Goal: Task Accomplishment & Management: Book appointment/travel/reservation

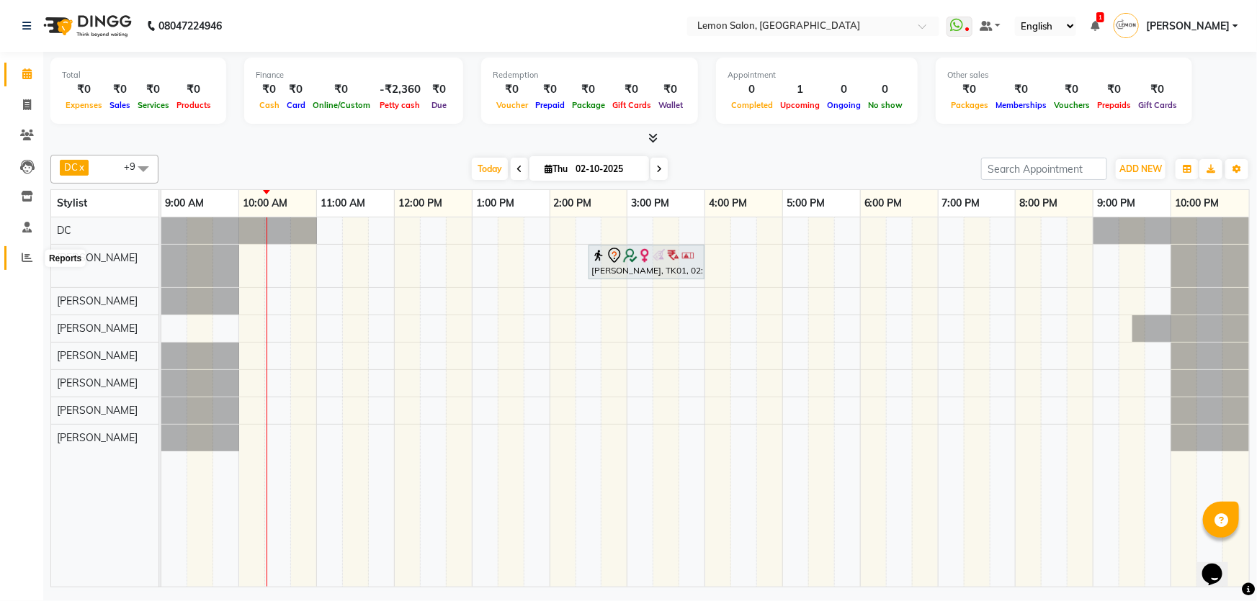
click at [17, 259] on span at bounding box center [26, 258] width 25 height 17
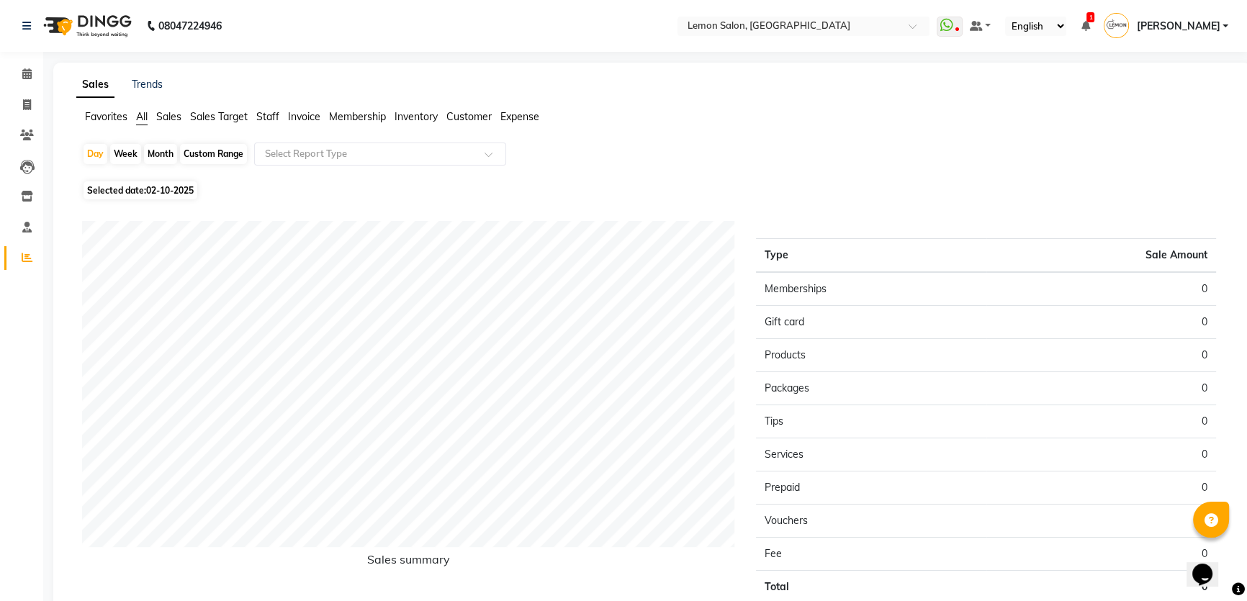
click at [133, 184] on span "Selected date: [DATE]" at bounding box center [141, 190] width 114 height 18
select select "10"
select select "2025"
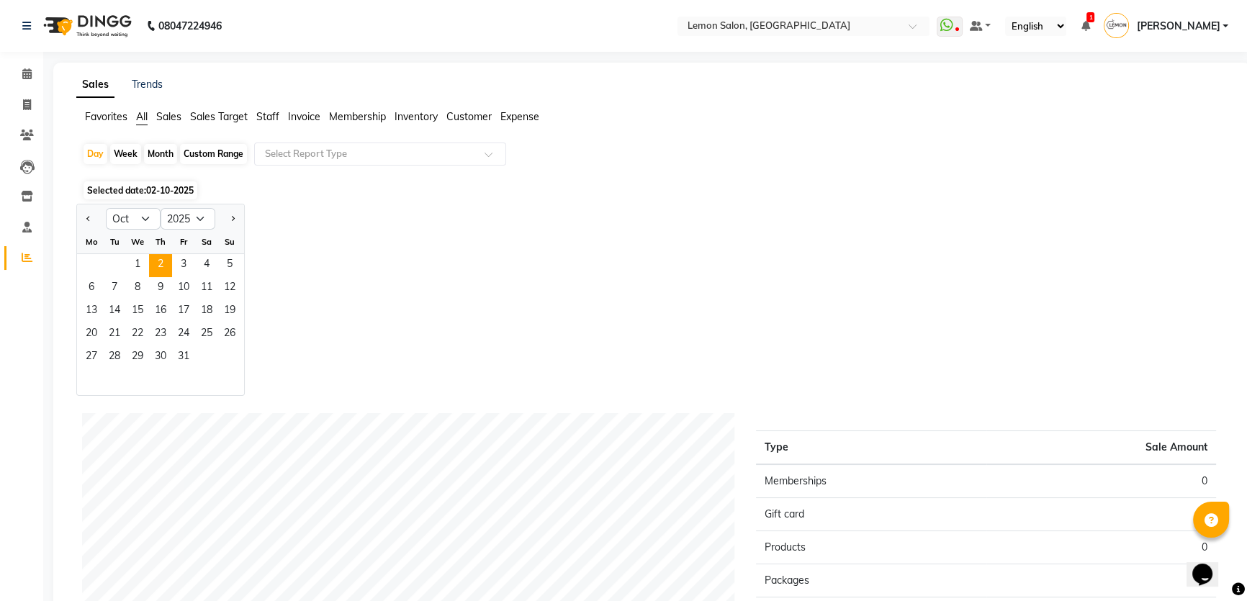
click at [208, 150] on div "Custom Range" at bounding box center [213, 154] width 67 height 20
select select "10"
select select "2025"
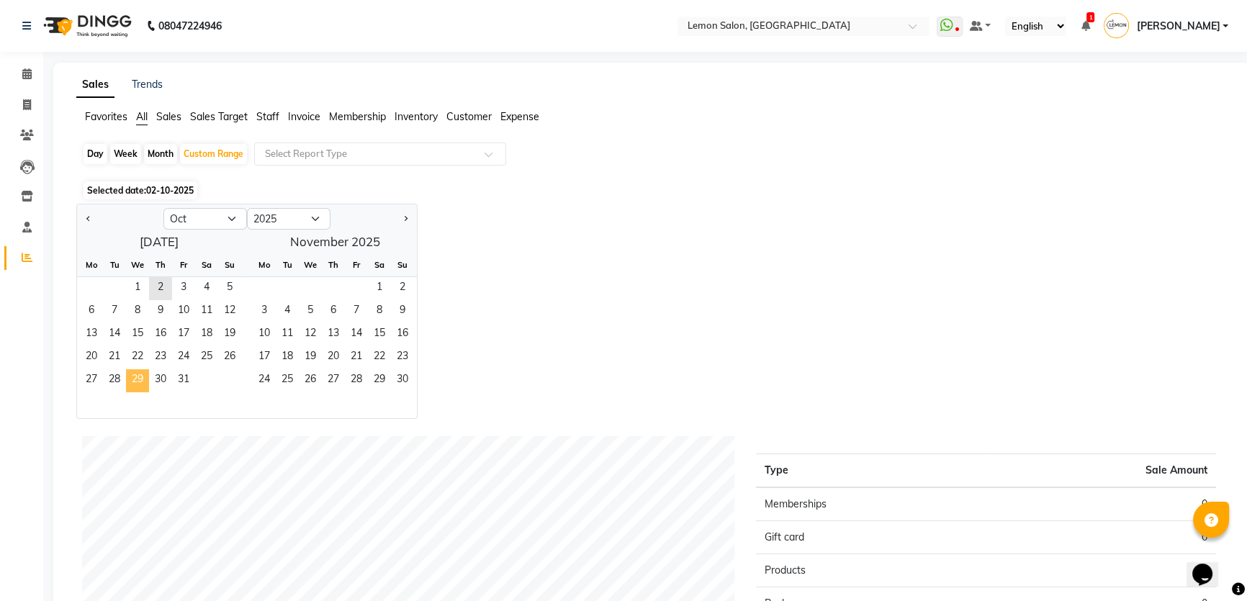
click at [138, 379] on span "29" at bounding box center [137, 380] width 23 height 23
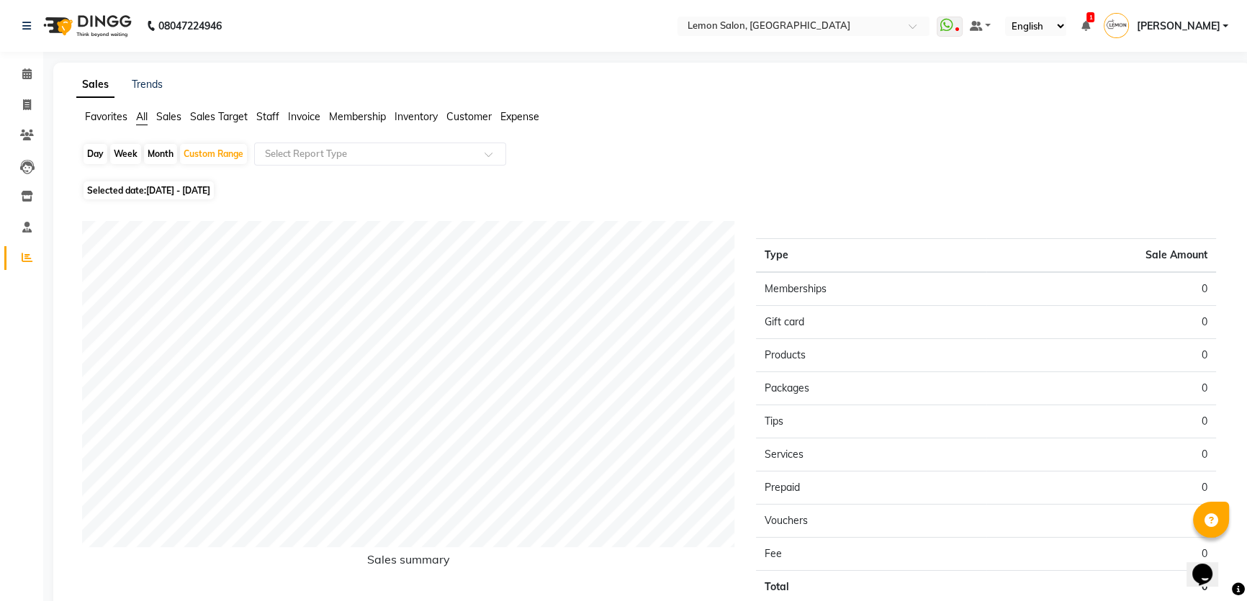
click at [192, 187] on span "[DATE] - [DATE]" at bounding box center [178, 190] width 64 height 11
select select "10"
select select "2025"
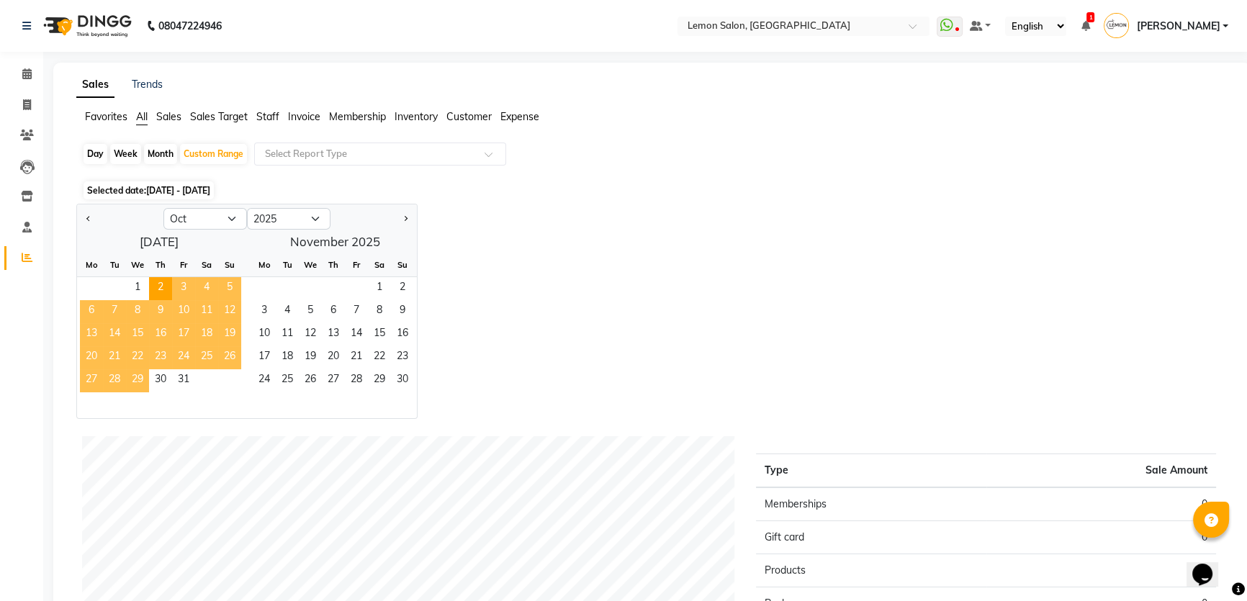
click at [137, 377] on span "29" at bounding box center [137, 380] width 23 height 23
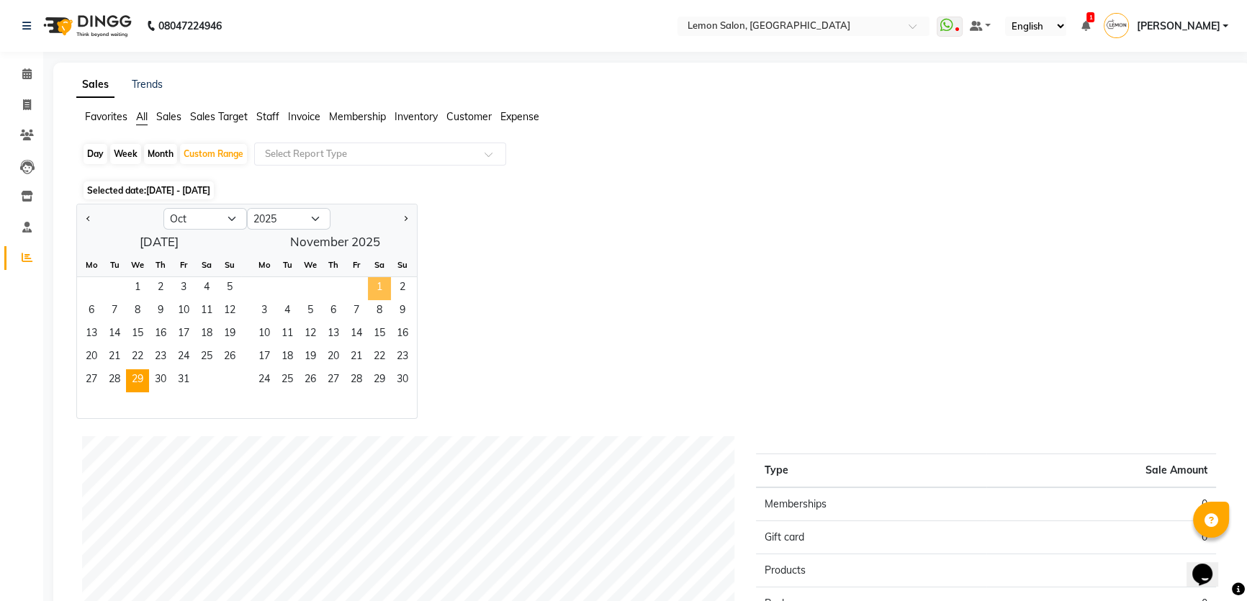
click at [385, 293] on span "1" at bounding box center [379, 288] width 23 height 23
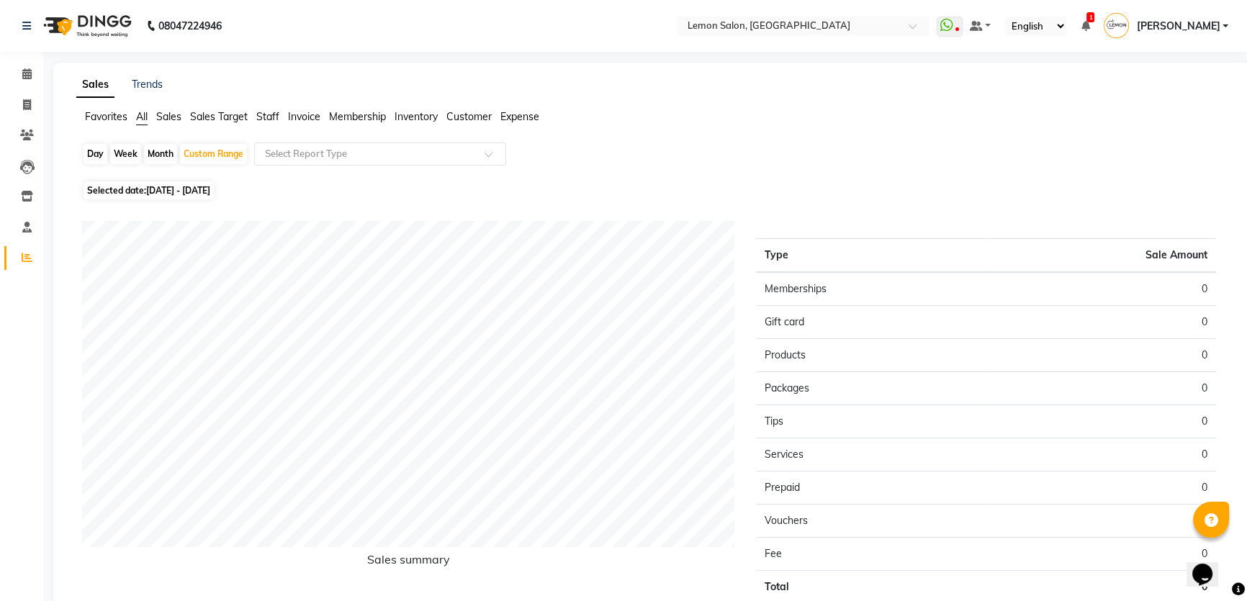
click at [214, 198] on span "Selected date: [DATE] - [DATE]" at bounding box center [149, 190] width 130 height 18
select select "10"
select select "2025"
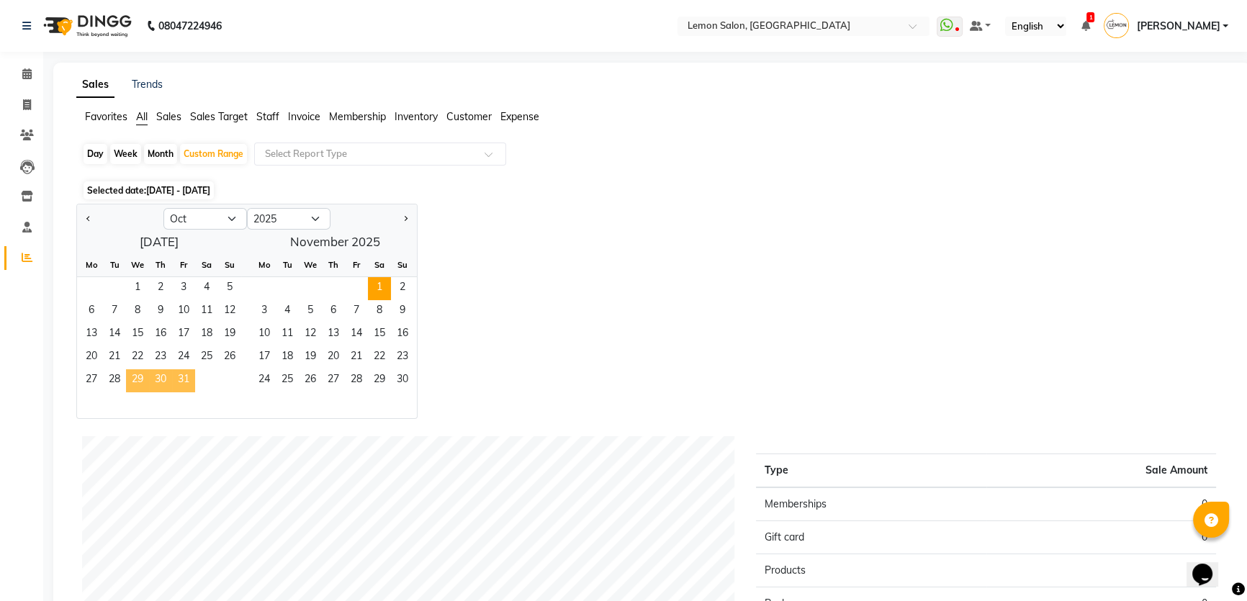
click at [130, 385] on span "29" at bounding box center [137, 380] width 23 height 23
click at [136, 379] on span "29" at bounding box center [137, 380] width 23 height 23
click at [78, 155] on div "Day Week Month Custom Range Select Report Type Selected date: [DATE] - [DATE] J…" at bounding box center [651, 505] width 1151 height 724
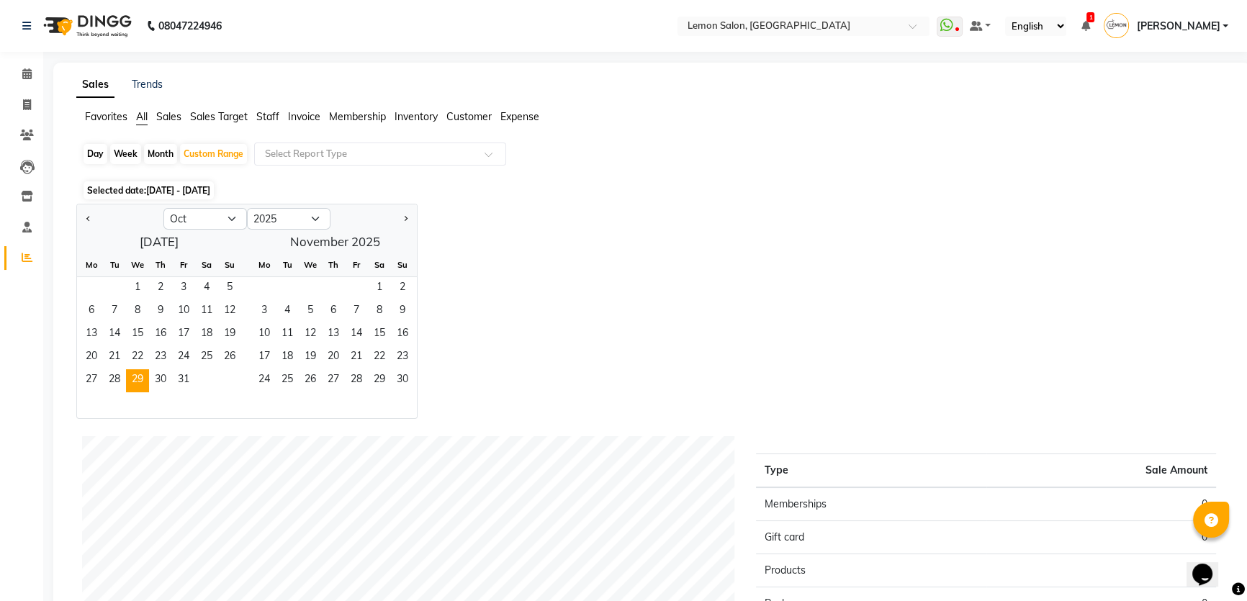
click at [91, 153] on div "Day" at bounding box center [96, 154] width 24 height 20
select select "10"
select select "2025"
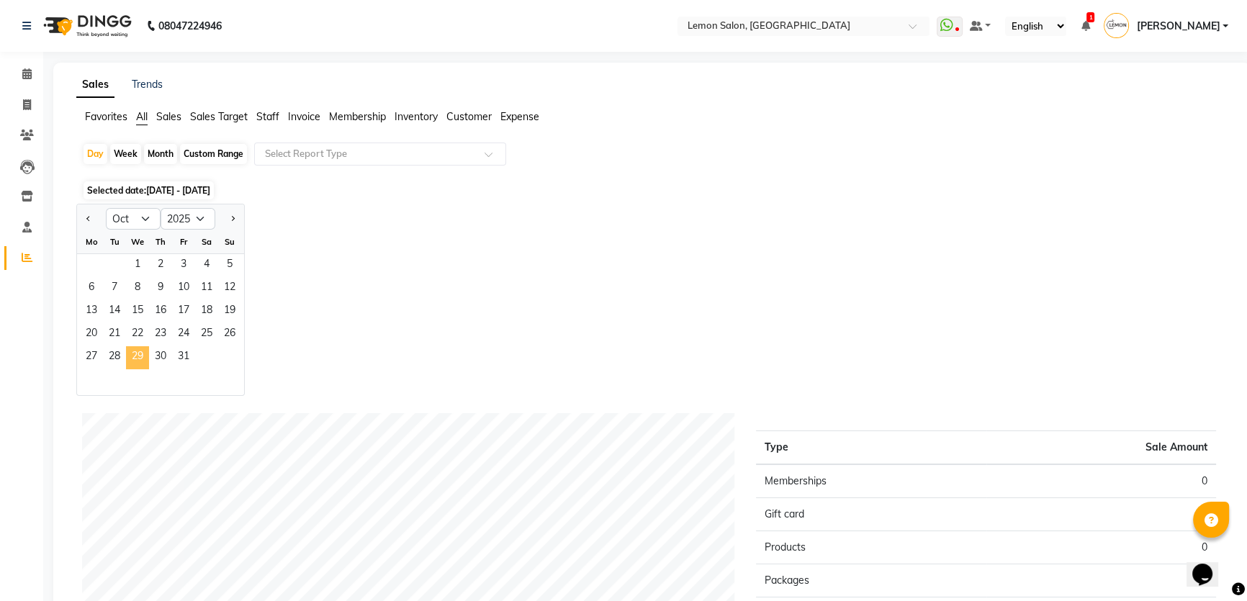
click at [144, 354] on span "29" at bounding box center [137, 357] width 23 height 23
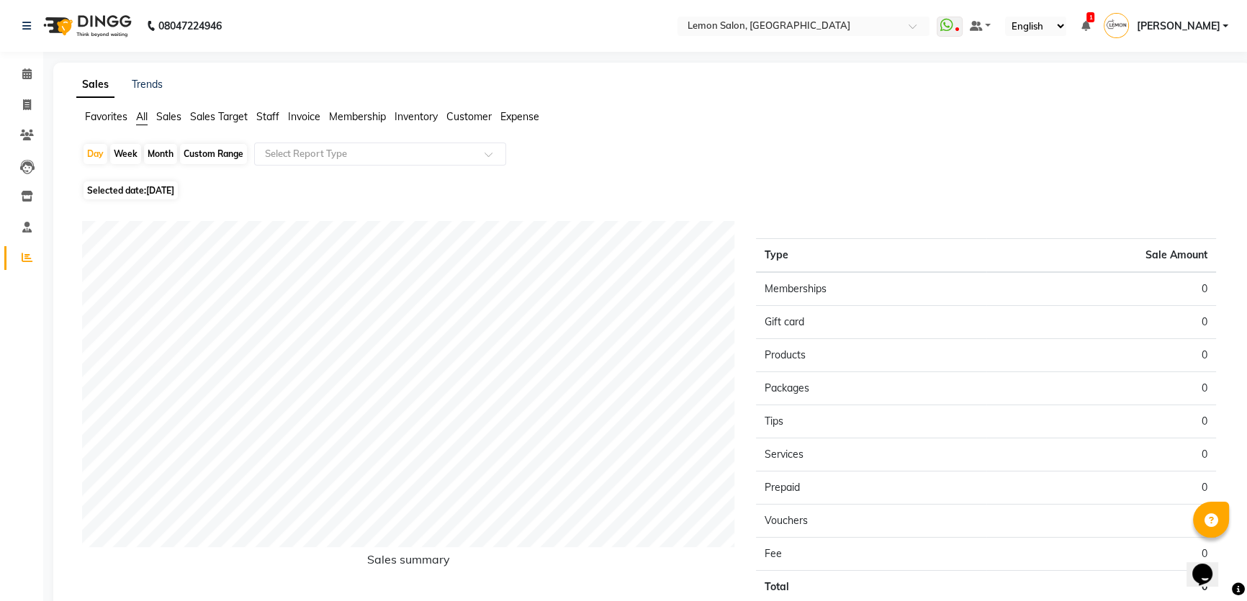
click at [148, 117] on span "All" at bounding box center [142, 116] width 12 height 13
click at [166, 119] on span "Sales" at bounding box center [168, 116] width 25 height 13
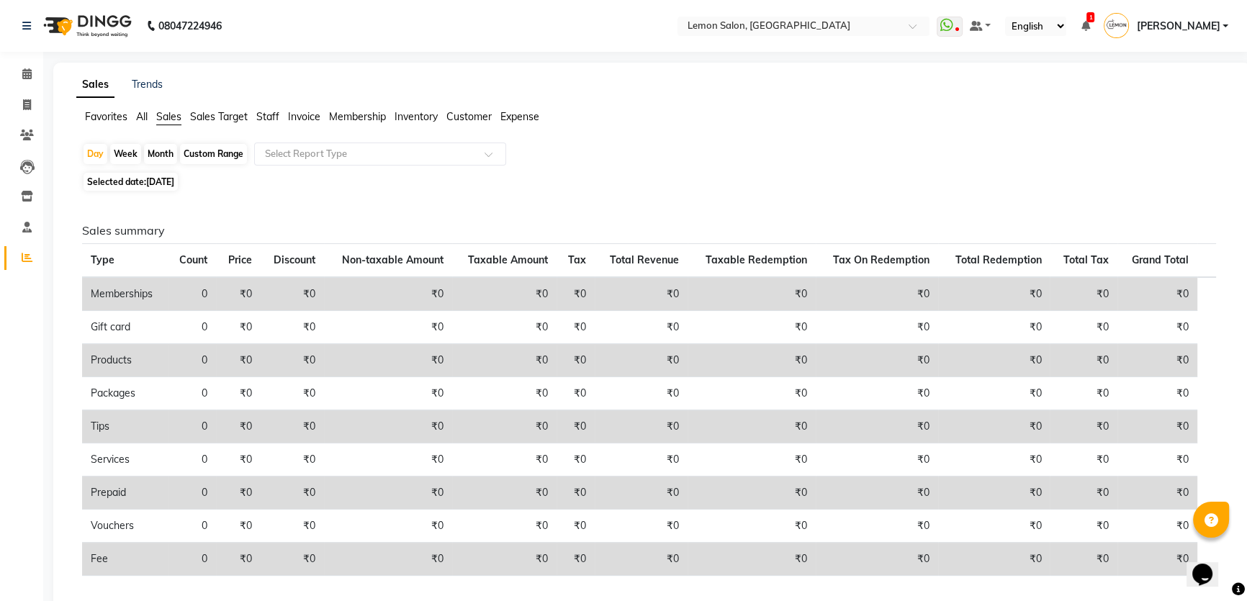
click at [208, 114] on span "Sales Target" at bounding box center [219, 116] width 58 height 13
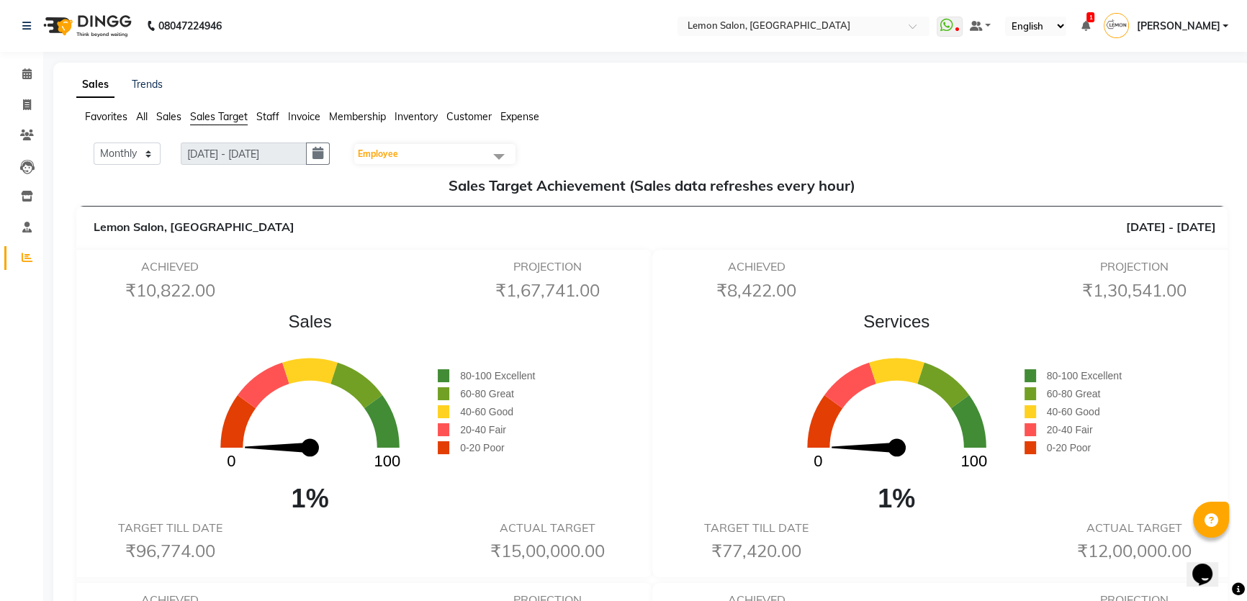
click at [270, 113] on span "Staff" at bounding box center [267, 116] width 23 height 13
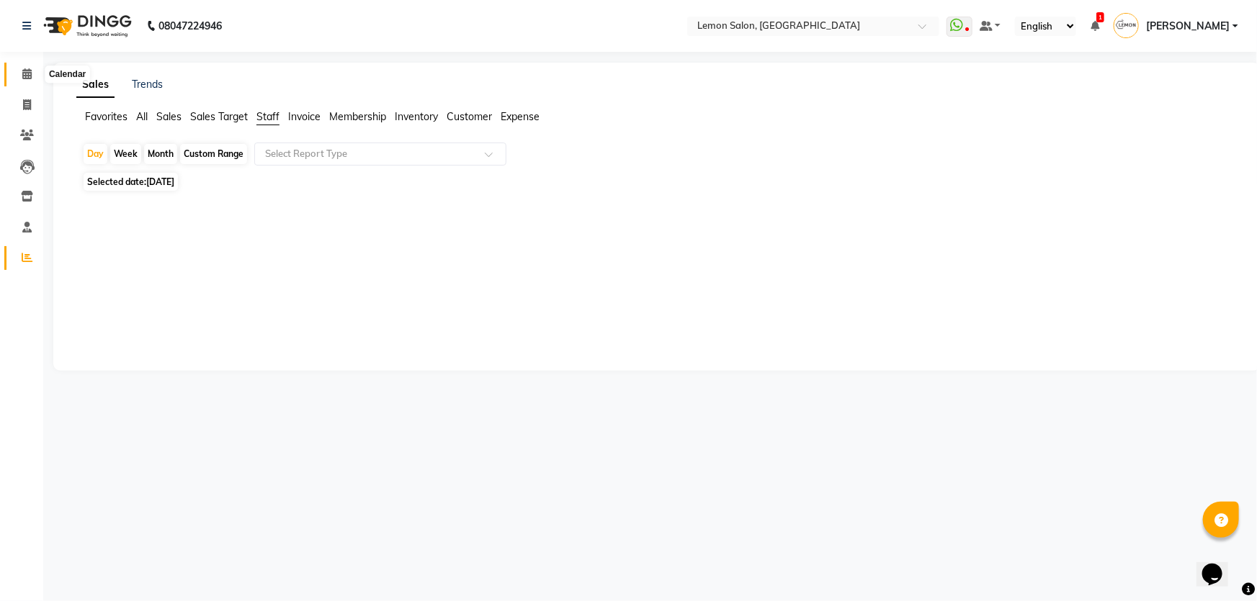
click at [24, 78] on icon at bounding box center [26, 73] width 9 height 11
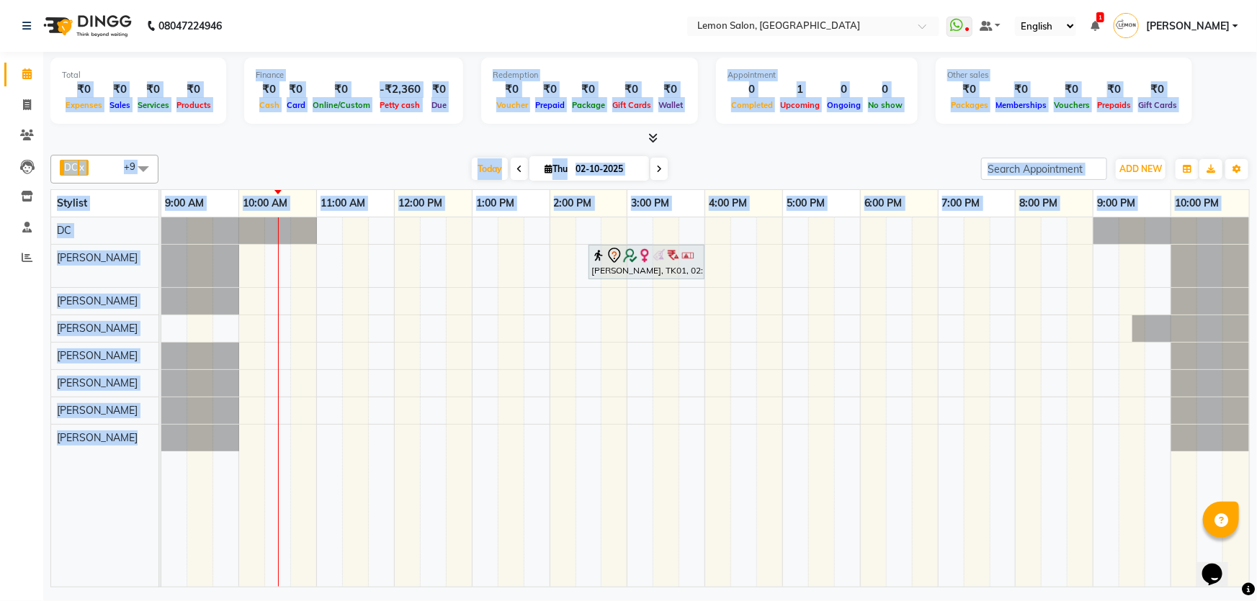
drag, startPoint x: 60, startPoint y: 91, endPoint x: 271, endPoint y: 293, distance: 291.3
click at [271, 293] on div "Total ₹0 Expenses ₹0 Sales ₹0 Services ₹0 Products Finance ₹0 Cash ₹0 Card ₹0 O…" at bounding box center [649, 321] width 1213 height 539
click at [333, 153] on div "DC x [PERSON_NAME] x [PERSON_NAME] x [PERSON_NAME] x DC x [PERSON_NAME] x [PERS…" at bounding box center [649, 368] width 1199 height 439
click at [1057, 137] on div at bounding box center [649, 138] width 1199 height 15
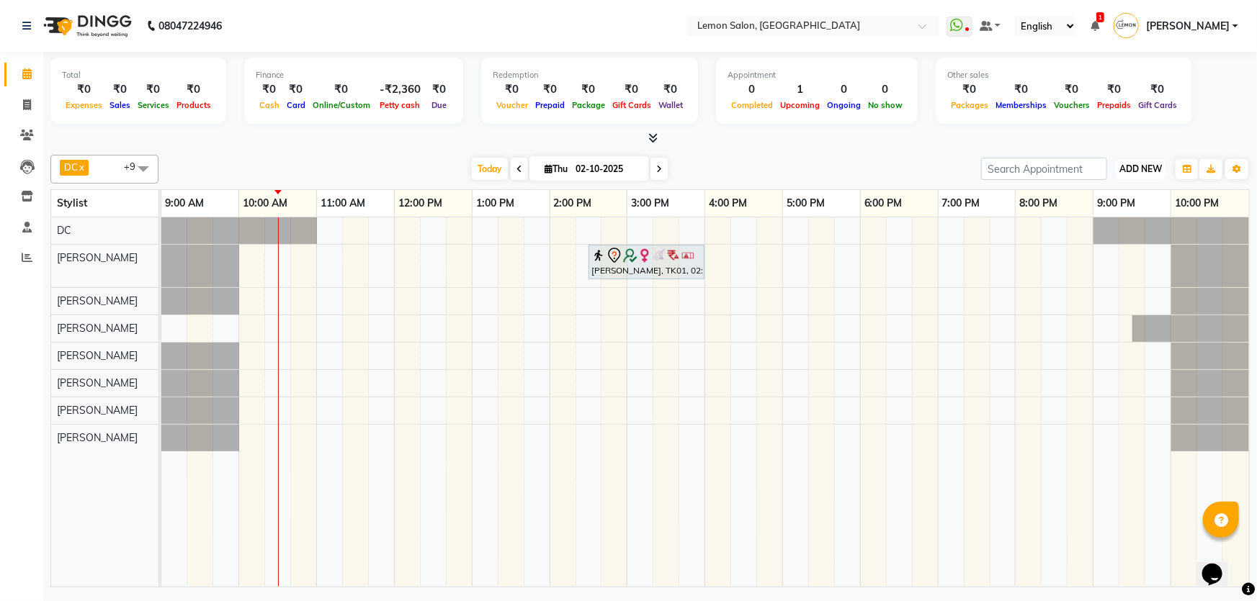
click at [1147, 172] on span "ADD NEW" at bounding box center [1140, 168] width 42 height 11
click at [1127, 191] on button "Add Appointment" at bounding box center [1108, 196] width 114 height 19
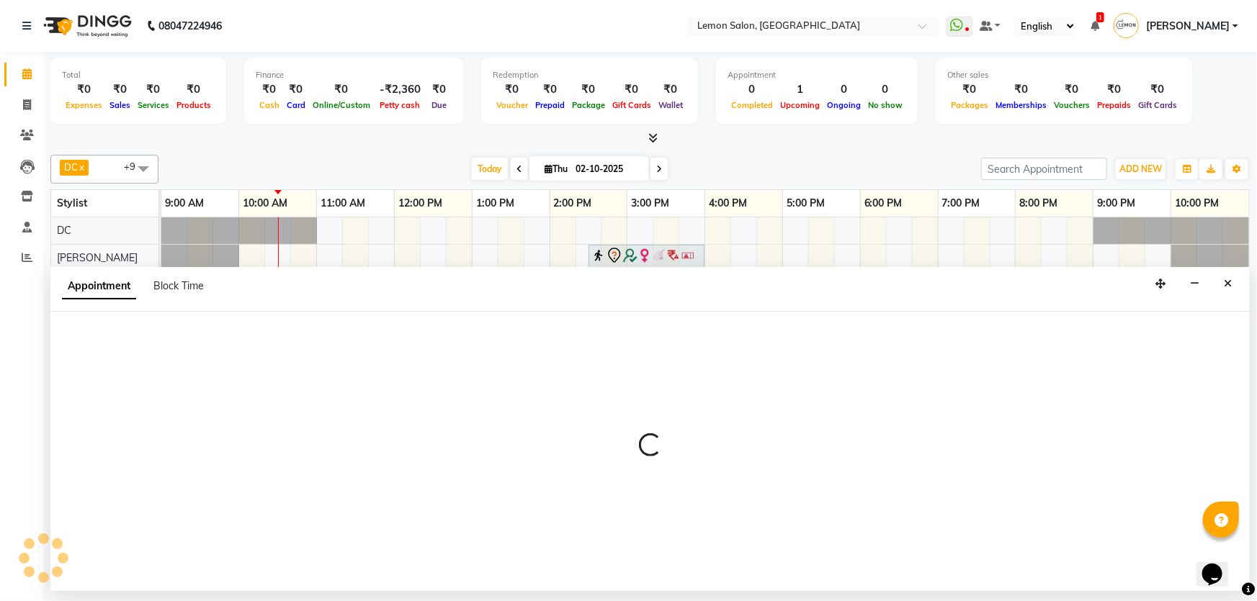
select select "600"
select select "tentative"
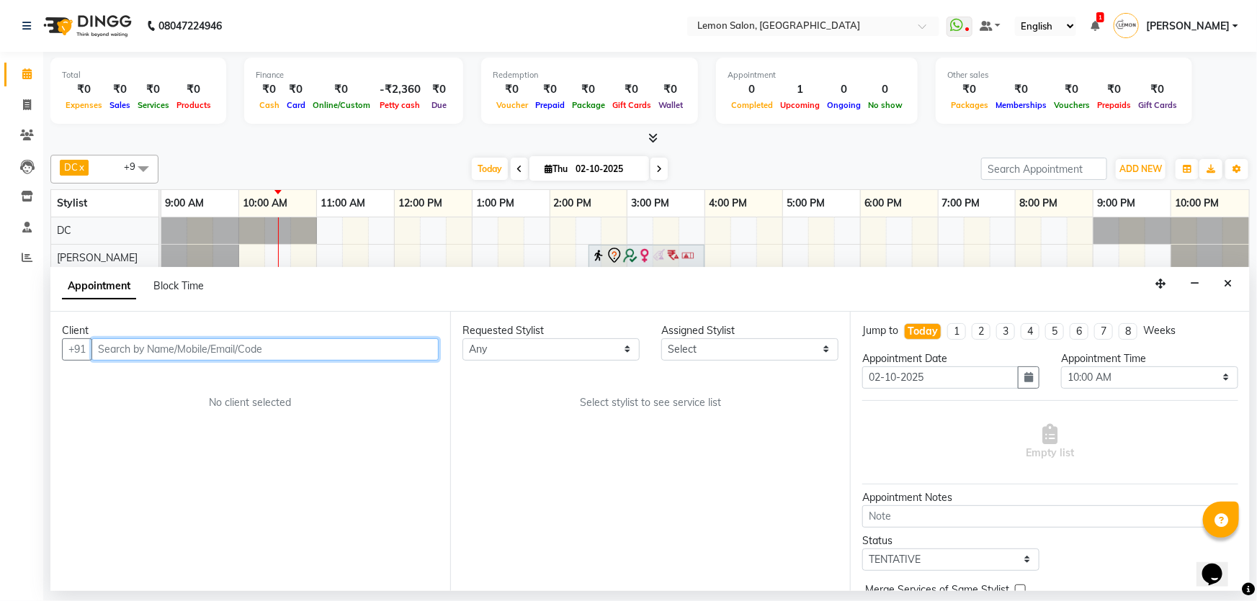
click at [194, 345] on input "text" at bounding box center [264, 349] width 347 height 22
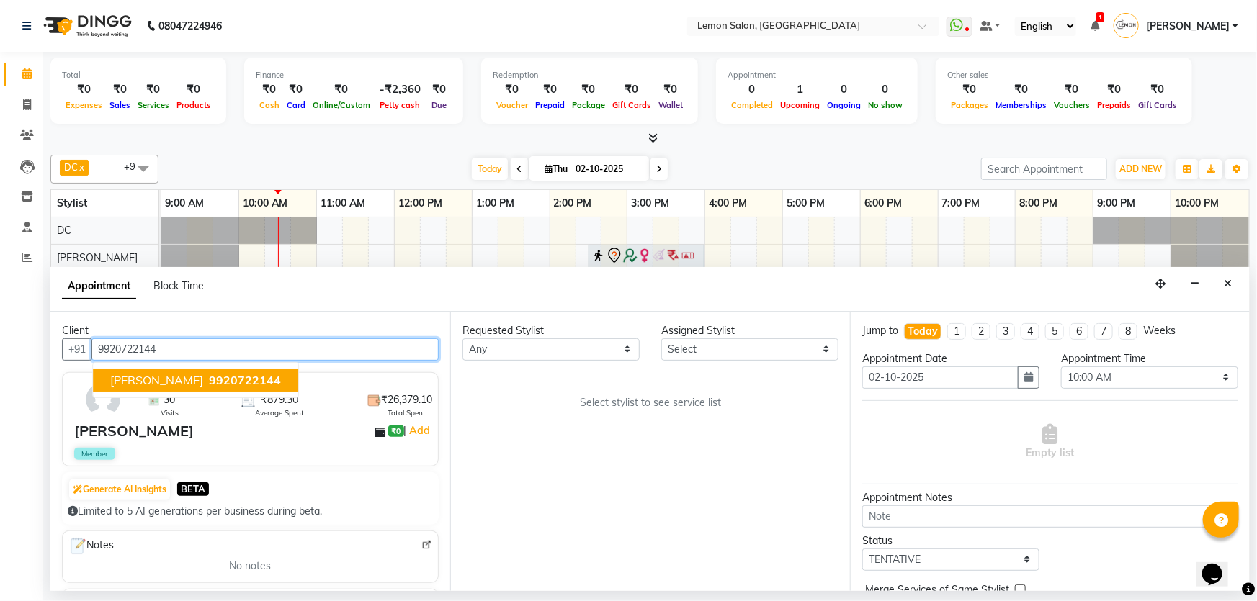
click at [209, 382] on span "9920722144" at bounding box center [245, 380] width 72 height 14
type input "9920722144"
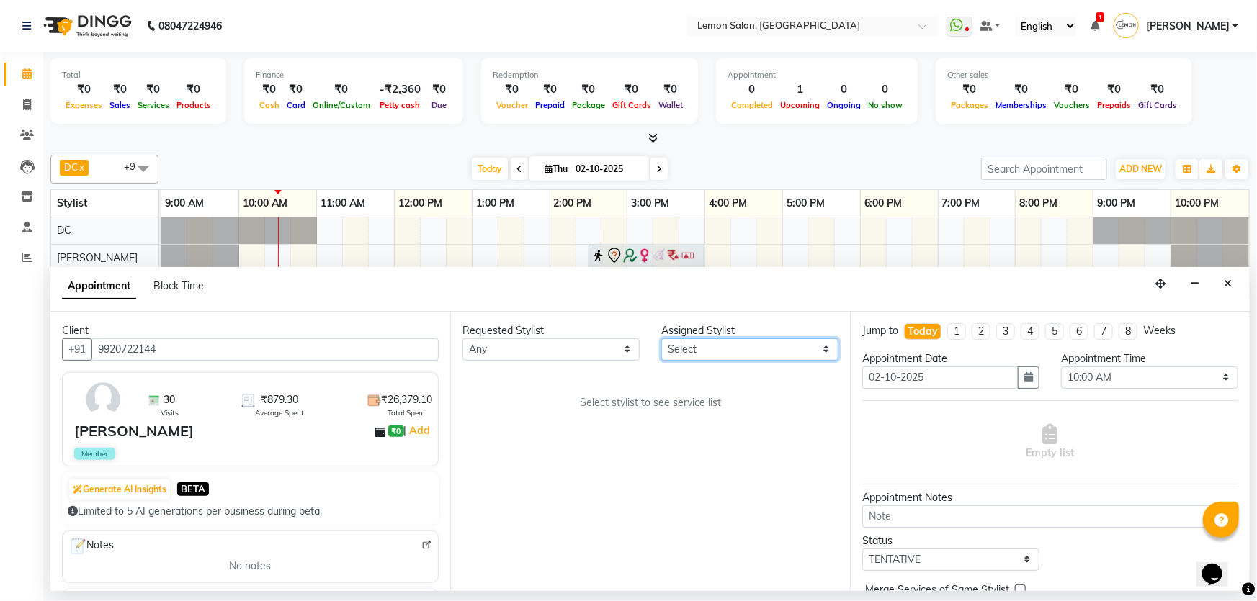
click at [729, 351] on select "Select [PERSON_NAME] [PERSON_NAME] [PERSON_NAME] DC [PERSON_NAME] [PERSON_NAME]…" at bounding box center [749, 349] width 177 height 22
select select "70796"
click at [661, 338] on select "Select [PERSON_NAME] [PERSON_NAME] [PERSON_NAME] DC [PERSON_NAME] [PERSON_NAME]…" at bounding box center [749, 349] width 177 height 22
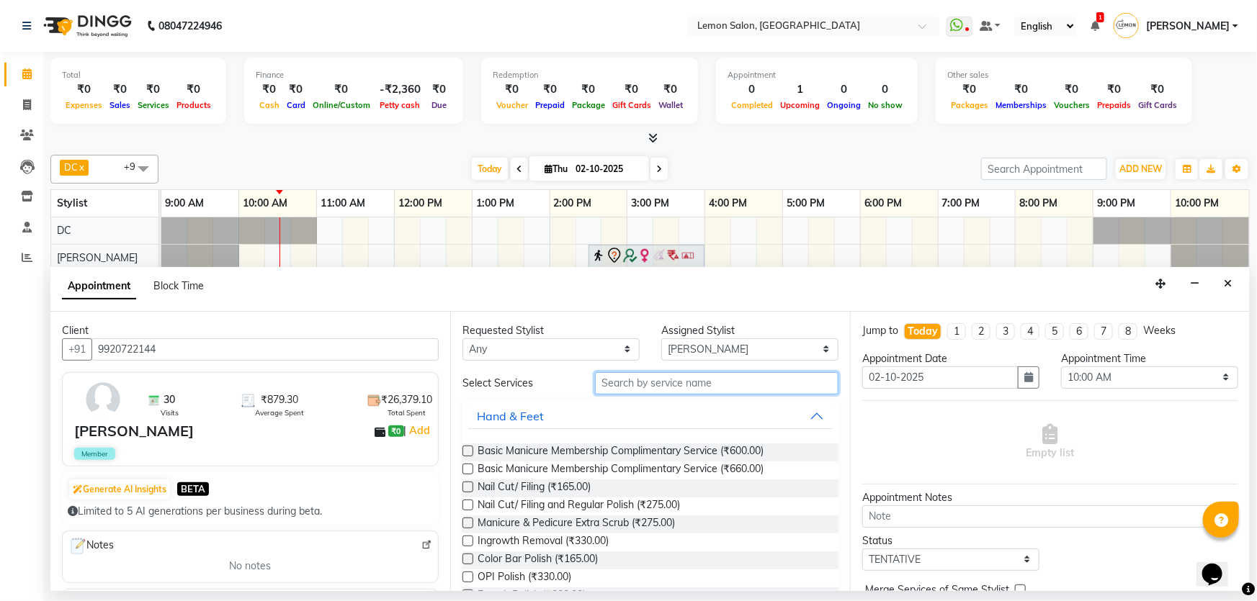
click at [655, 374] on input "text" at bounding box center [716, 383] width 243 height 22
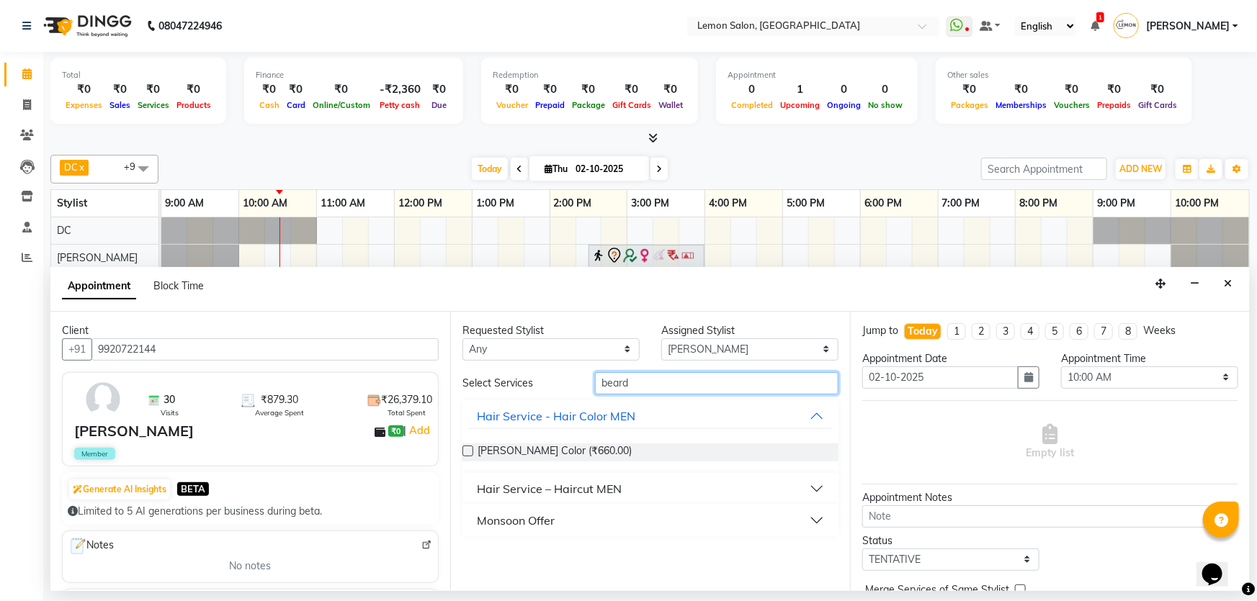
type input "beard"
click at [639, 487] on button "Hair Service – Haircut MEN" at bounding box center [650, 489] width 364 height 26
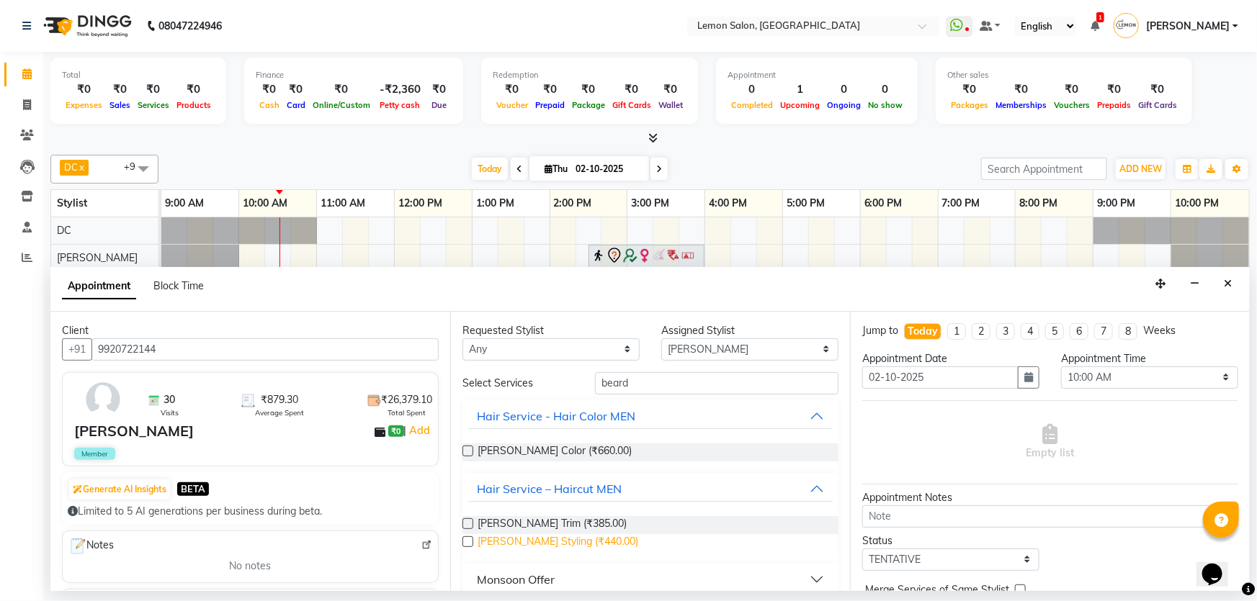
click at [571, 549] on span "[PERSON_NAME] Styling (₹440.00)" at bounding box center [557, 543] width 161 height 18
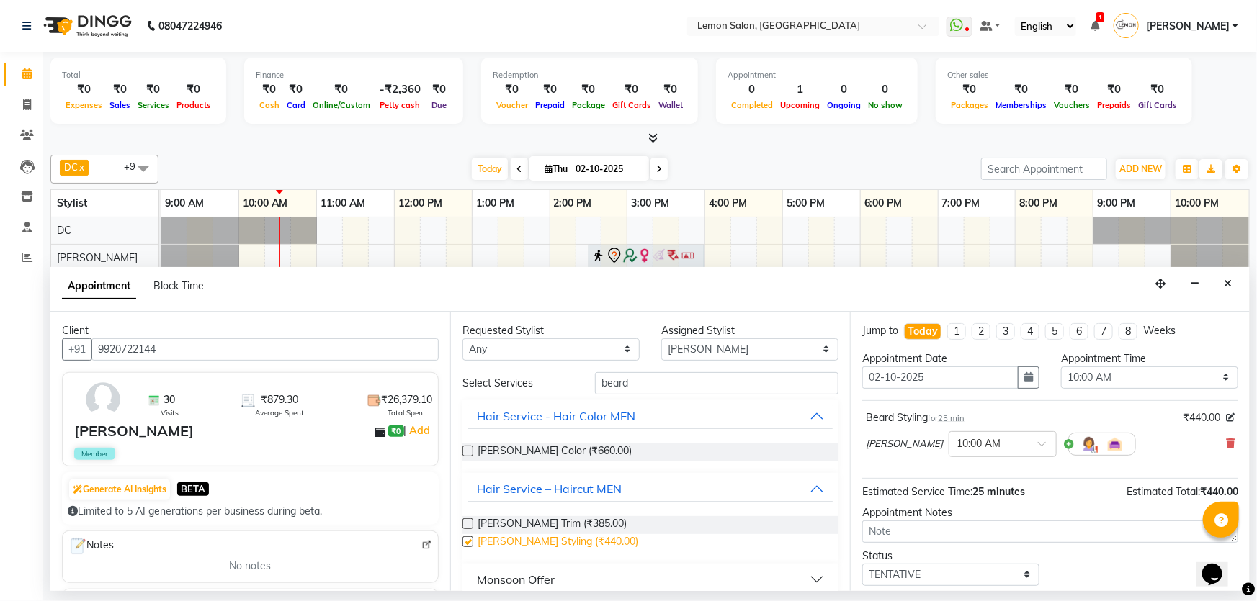
checkbox input "false"
click at [676, 387] on input "beard" at bounding box center [716, 383] width 243 height 22
click at [683, 368] on div "Requested Stylist Any [PERSON_NAME] [PERSON_NAME] [PERSON_NAME] DC [PERSON_NAME…" at bounding box center [650, 451] width 400 height 279
click at [690, 353] on select "Select [PERSON_NAME] [PERSON_NAME] [PERSON_NAME] DC [PERSON_NAME] [PERSON_NAME]…" at bounding box center [749, 349] width 177 height 22
select select "68714"
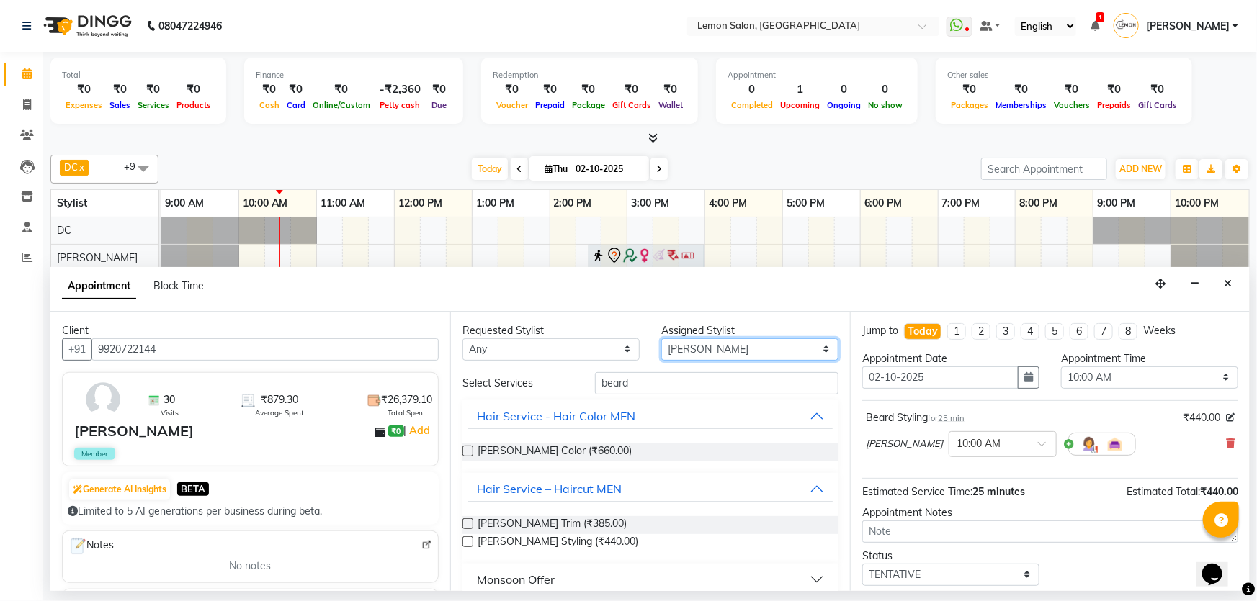
click at [661, 338] on select "Select [PERSON_NAME] [PERSON_NAME] [PERSON_NAME] DC [PERSON_NAME] [PERSON_NAME]…" at bounding box center [749, 349] width 177 height 22
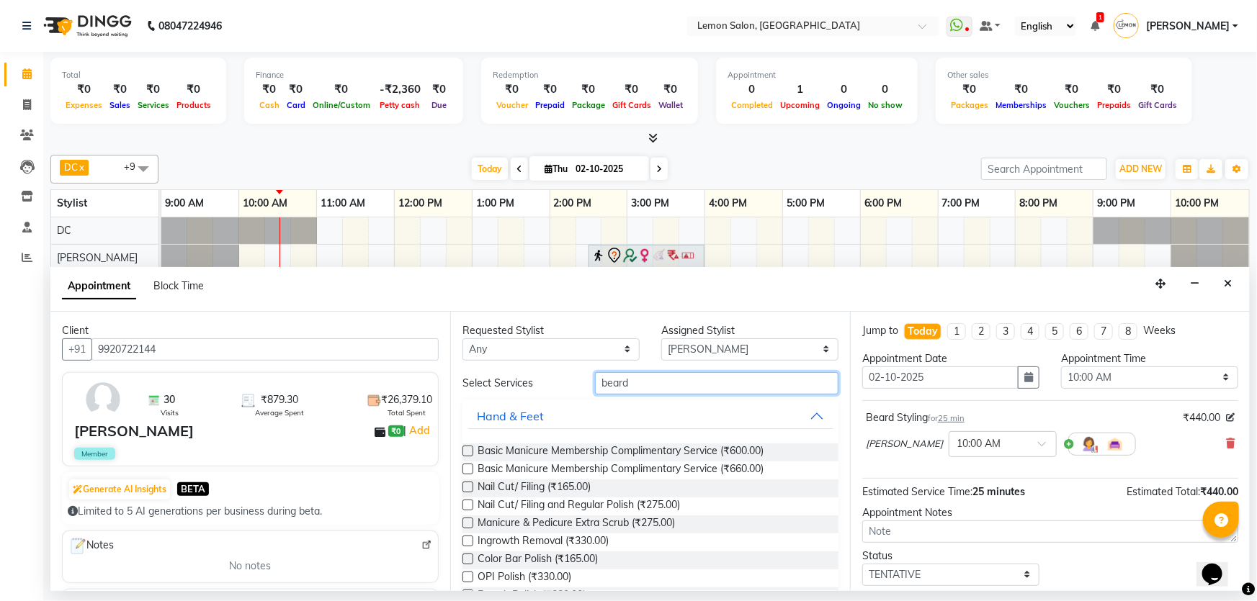
drag, startPoint x: 659, startPoint y: 384, endPoint x: 650, endPoint y: 374, distance: 13.3
click at [652, 374] on input "beard" at bounding box center [716, 383] width 243 height 22
click at [650, 374] on input "beard" at bounding box center [716, 383] width 243 height 22
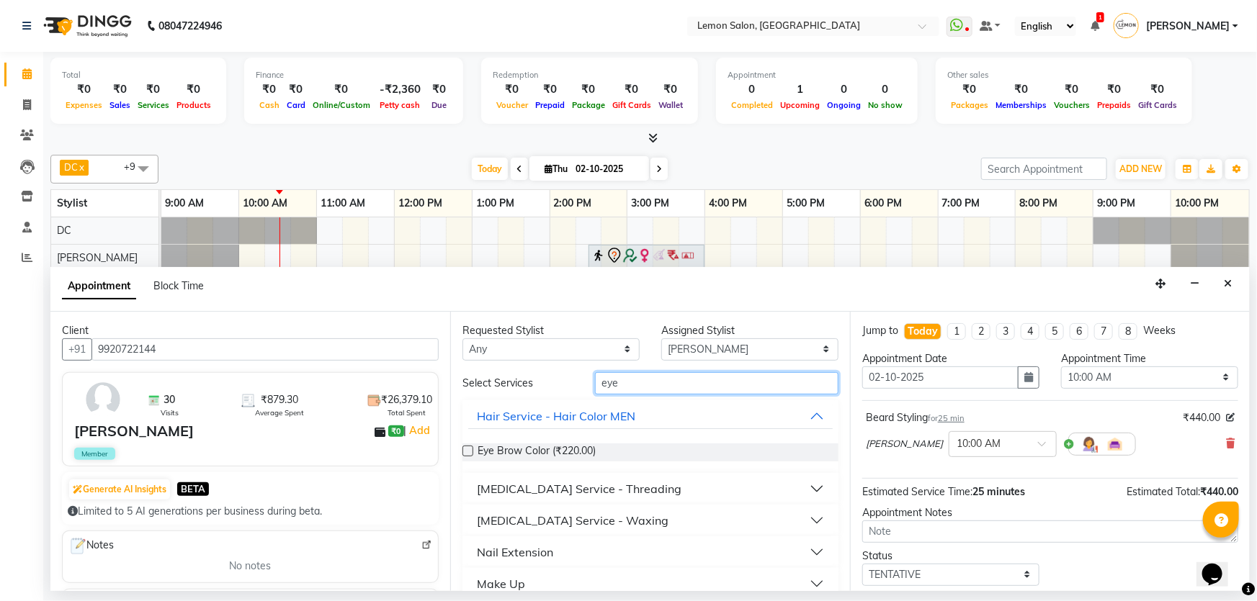
type input "eye"
click at [608, 485] on div "[MEDICAL_DATA] Service - Threading" at bounding box center [579, 488] width 205 height 17
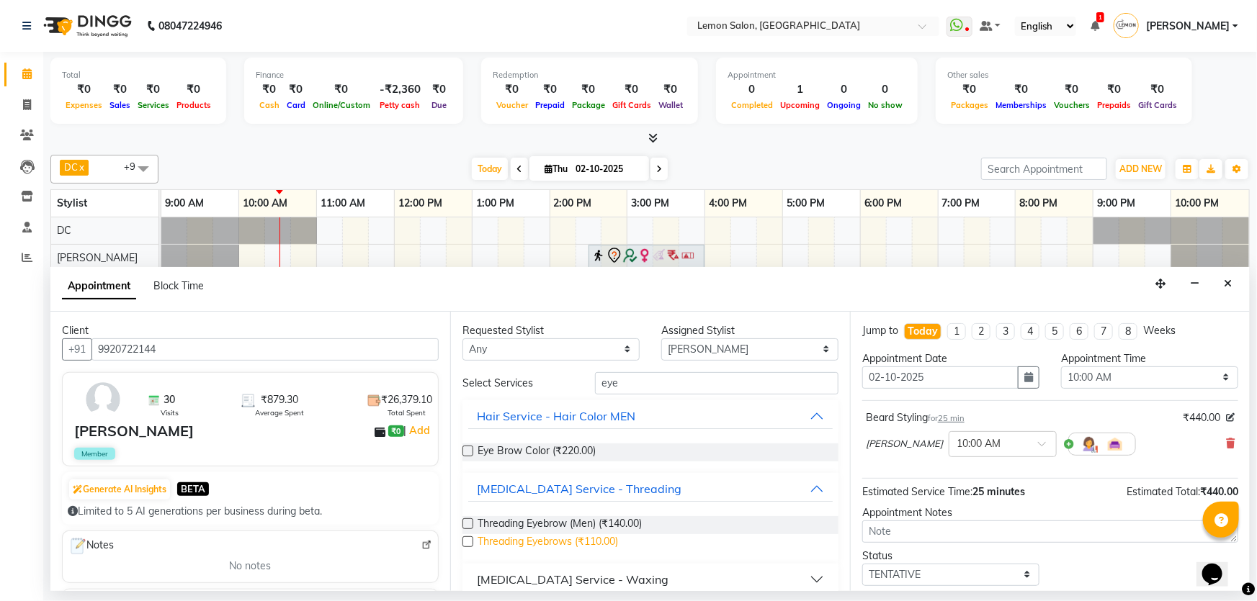
click at [574, 540] on span "Threading Eyebrows (₹110.00)" at bounding box center [547, 543] width 140 height 18
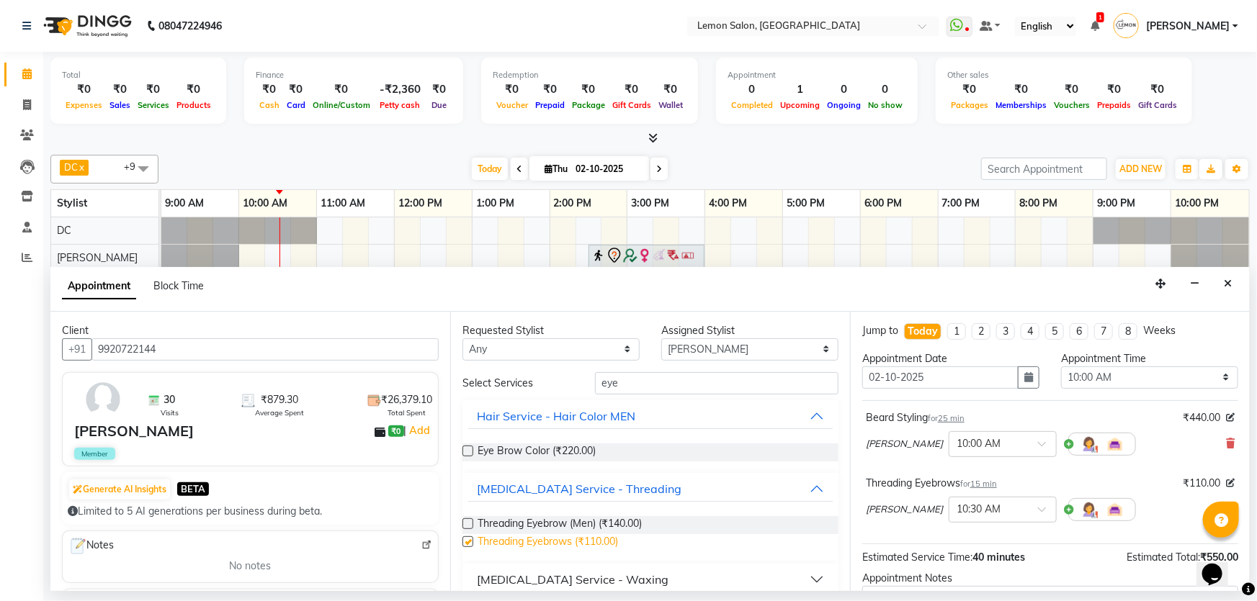
checkbox input "false"
click at [1123, 376] on select "Select 10:00 AM 10:15 AM 10:30 AM 10:45 AM 11:00 AM 11:15 AM 11:30 AM 11:45 AM …" at bounding box center [1149, 378] width 177 height 22
select select "690"
click at [1061, 367] on select "Select 10:00 AM 10:15 AM 10:30 AM 10:45 AM 11:00 AM 11:15 AM 11:30 AM 11:45 AM …" at bounding box center [1149, 378] width 177 height 22
click at [971, 507] on input "text" at bounding box center [987, 508] width 63 height 15
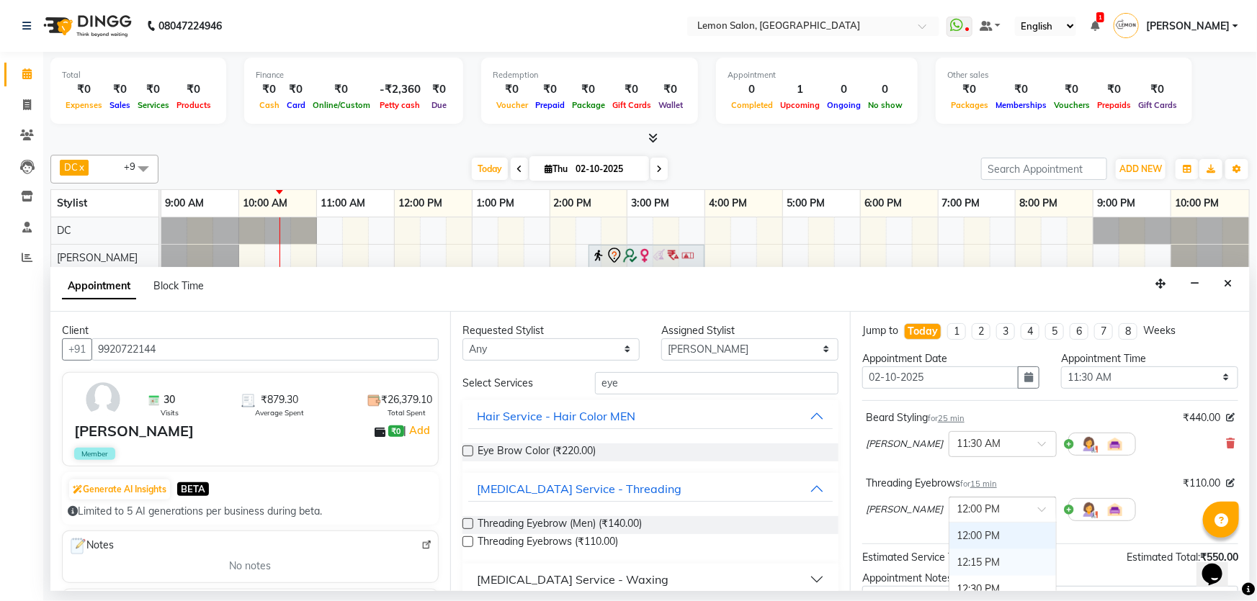
scroll to position [148, 0]
click at [975, 551] on div "11:30 AM" at bounding box center [1002, 548] width 107 height 27
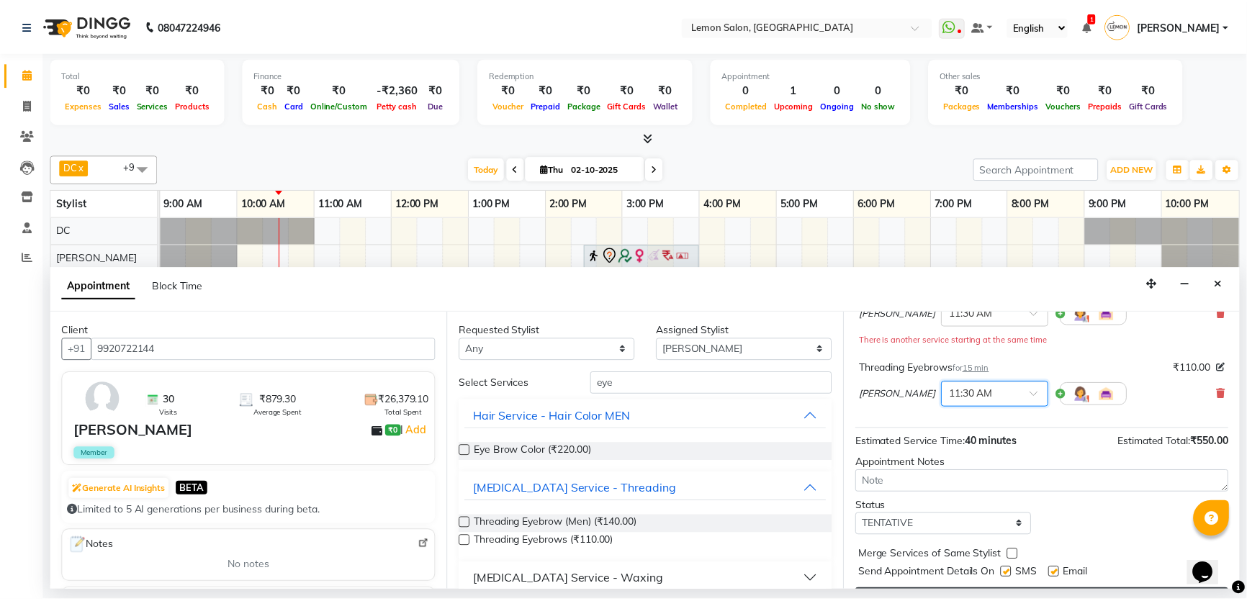
scroll to position [166, 0]
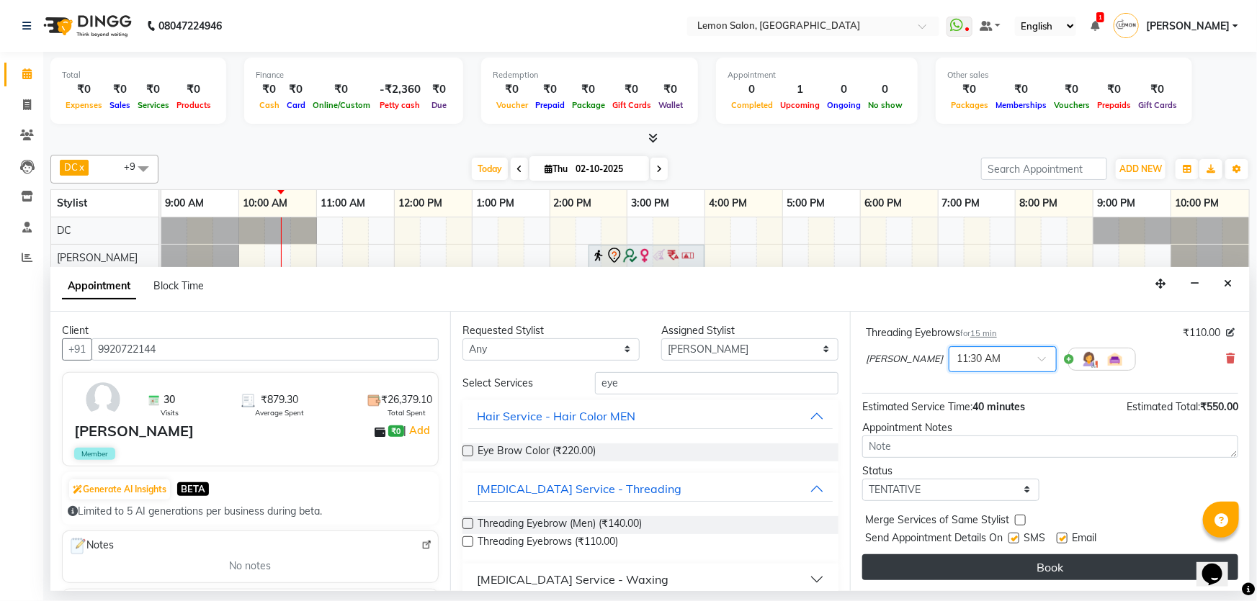
click at [1060, 566] on button "Book" at bounding box center [1050, 567] width 376 height 26
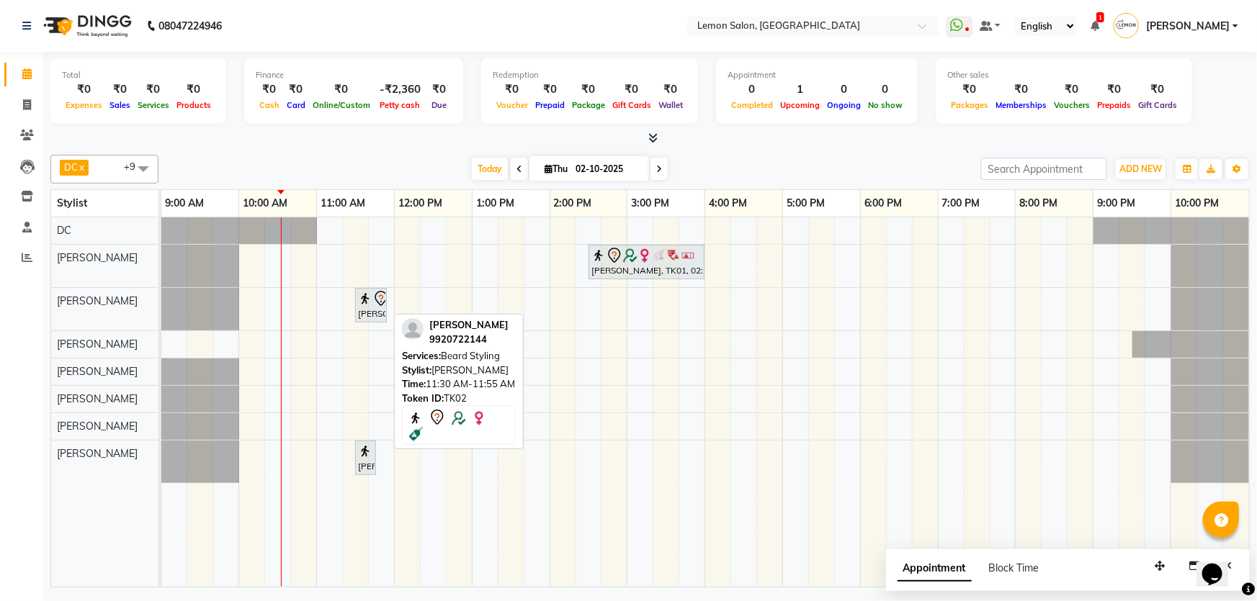
click at [363, 310] on div "[PERSON_NAME], TK02, 11:30 AM-11:55 AM, [PERSON_NAME] Styling" at bounding box center [370, 305] width 29 height 30
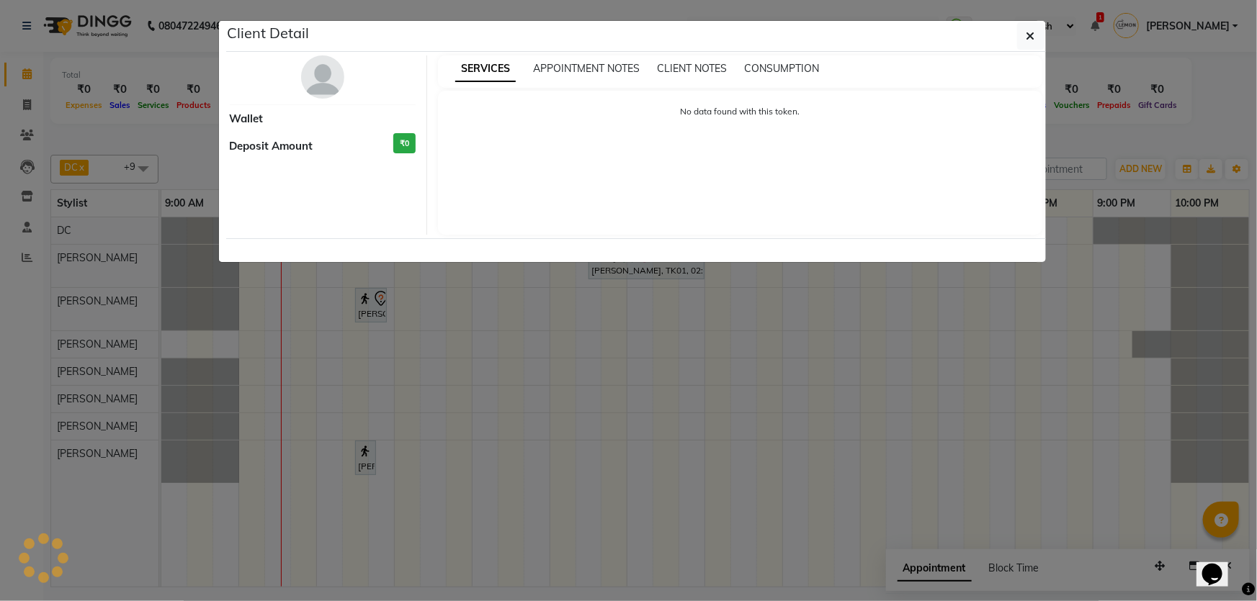
select select "7"
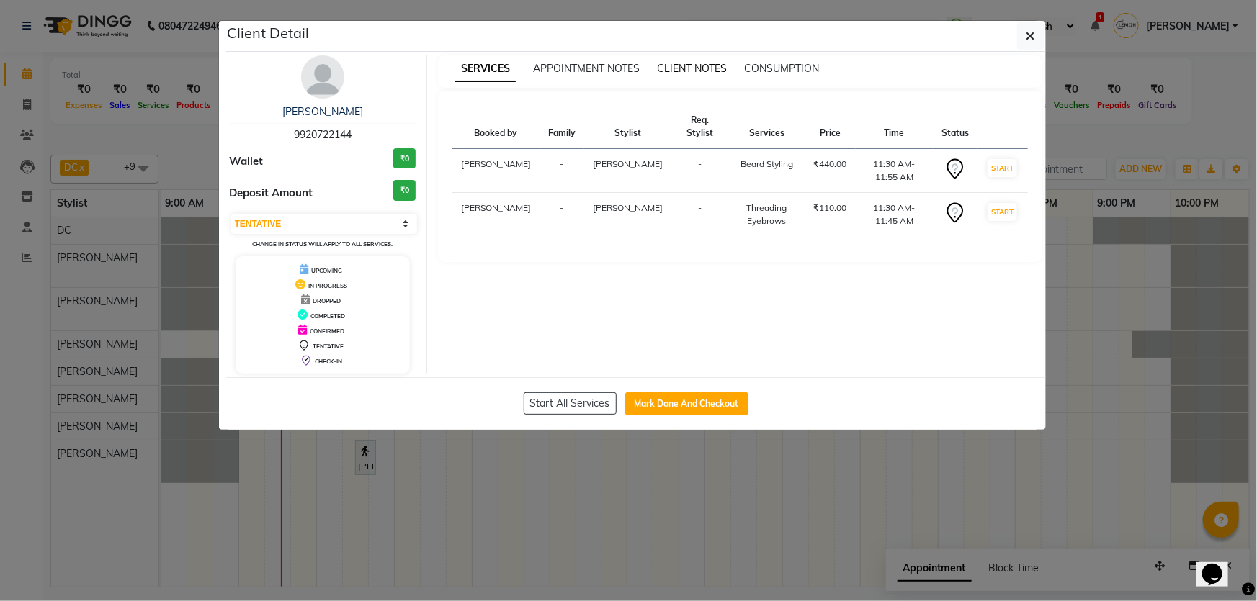
click at [676, 72] on span "CLIENT NOTES" at bounding box center [692, 68] width 70 height 13
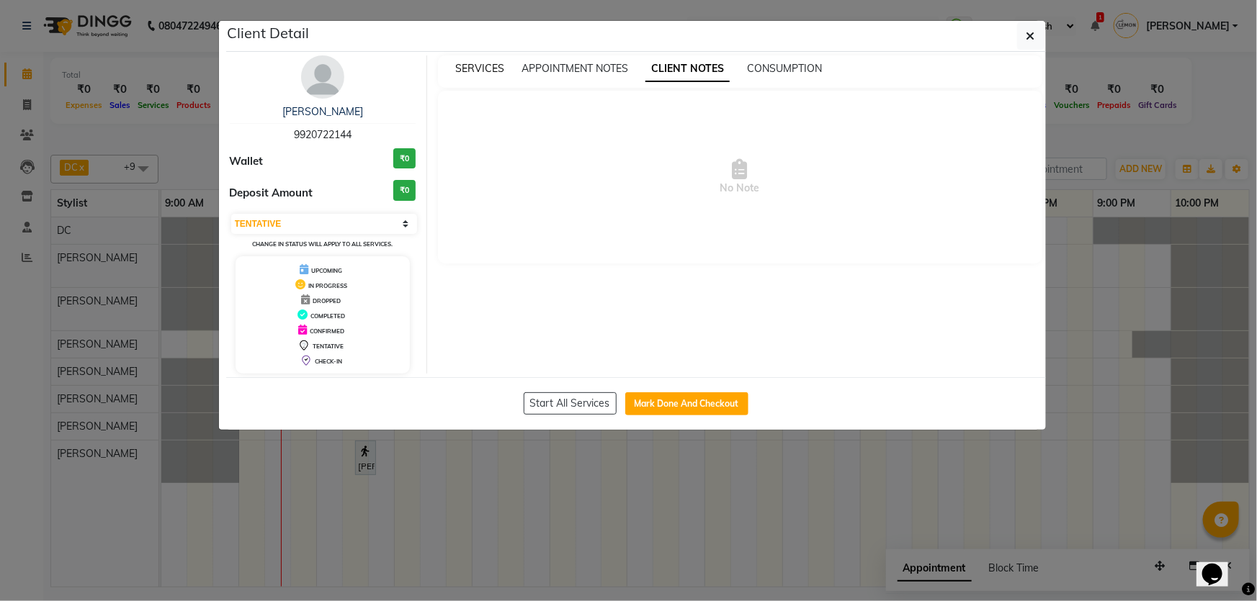
click at [464, 62] on span "SERVICES" at bounding box center [479, 68] width 49 height 13
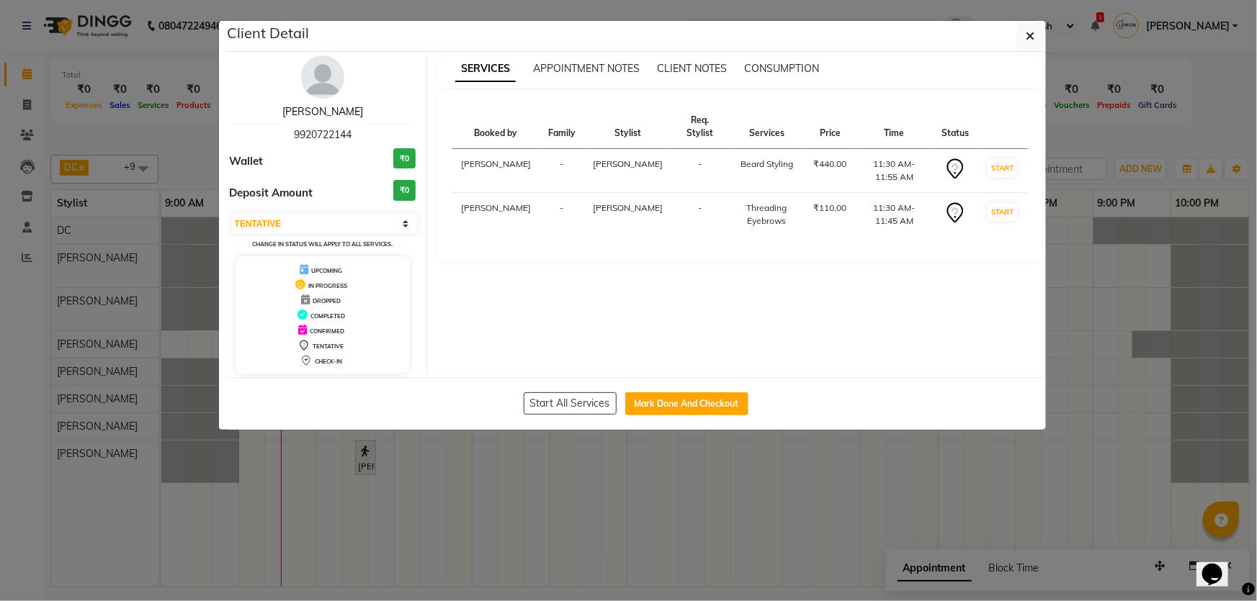
click at [320, 107] on link "[PERSON_NAME]" at bounding box center [322, 111] width 81 height 13
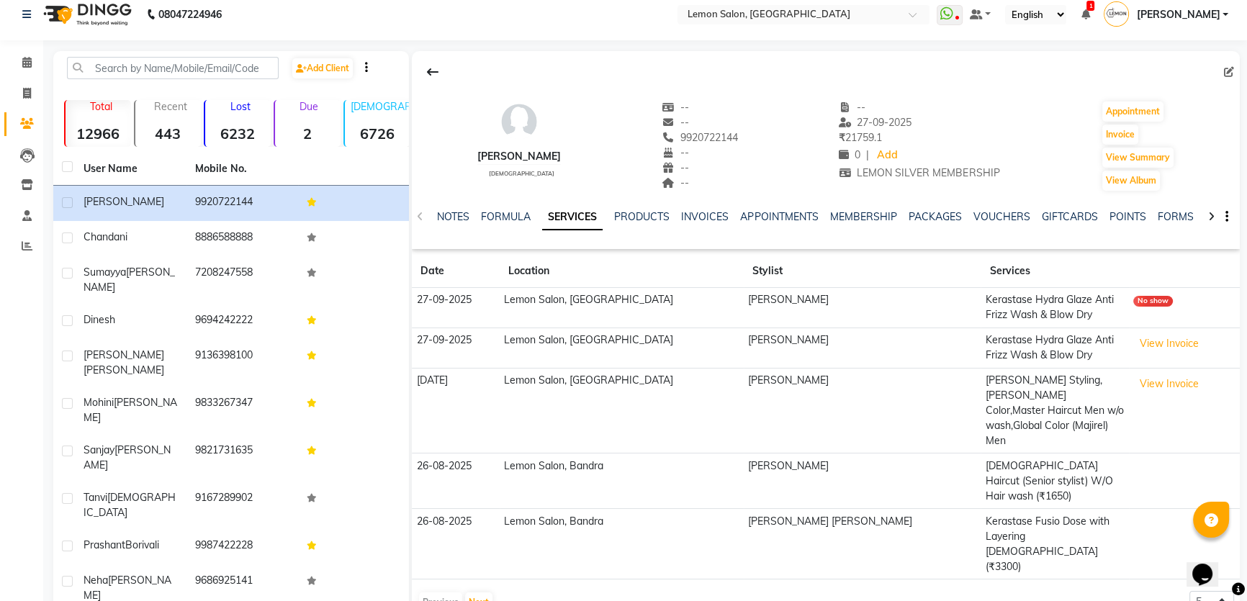
scroll to position [22, 0]
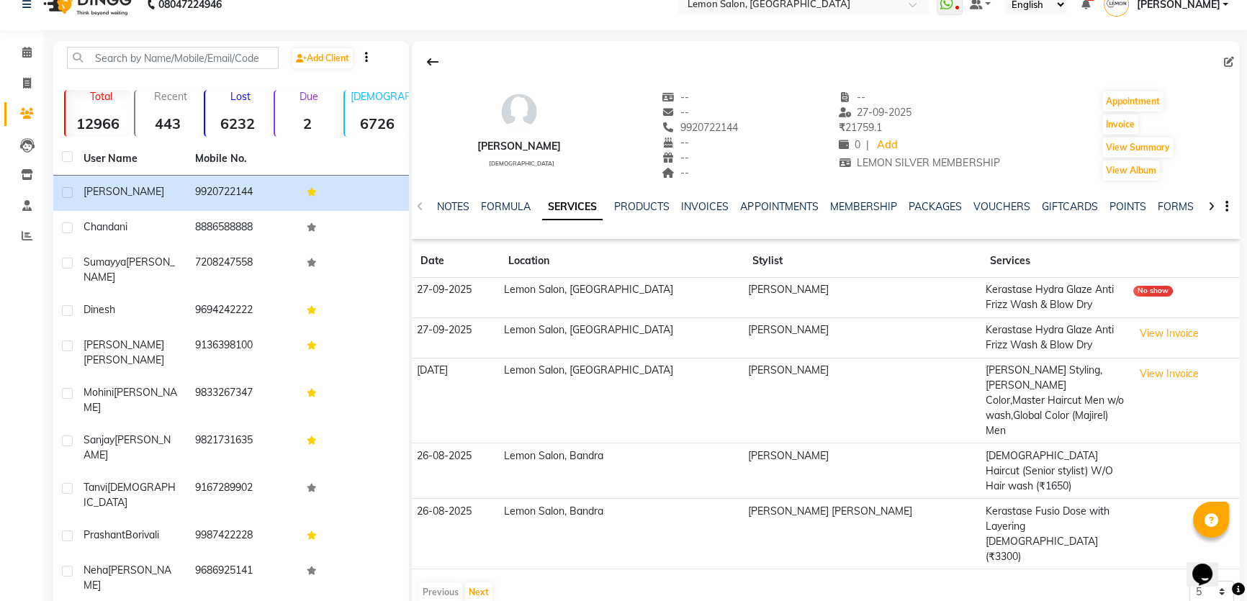
click at [761, 374] on td "[PERSON_NAME]" at bounding box center [862, 401] width 237 height 86
click at [760, 374] on td "[PERSON_NAME]" at bounding box center [862, 401] width 237 height 86
click at [481, 583] on button "Next" at bounding box center [478, 593] width 27 height 20
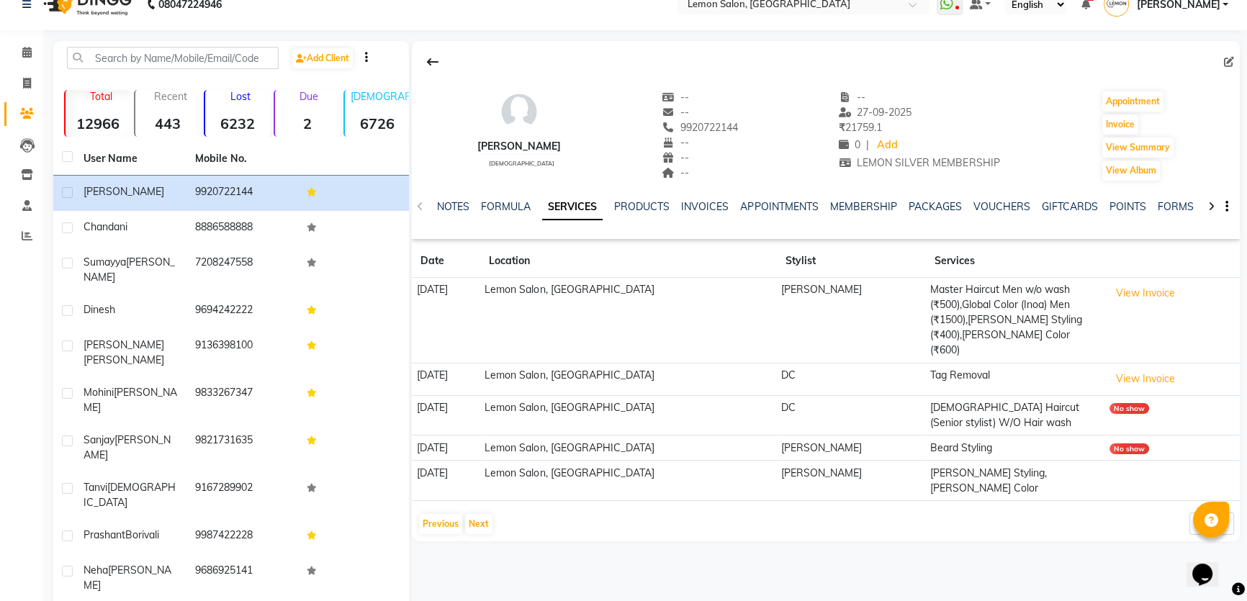
click at [931, 319] on td "Master Haircut Men w/o wash (₹500),Global Color (Inoa) Men (₹1500),[PERSON_NAME…" at bounding box center [1015, 321] width 179 height 86
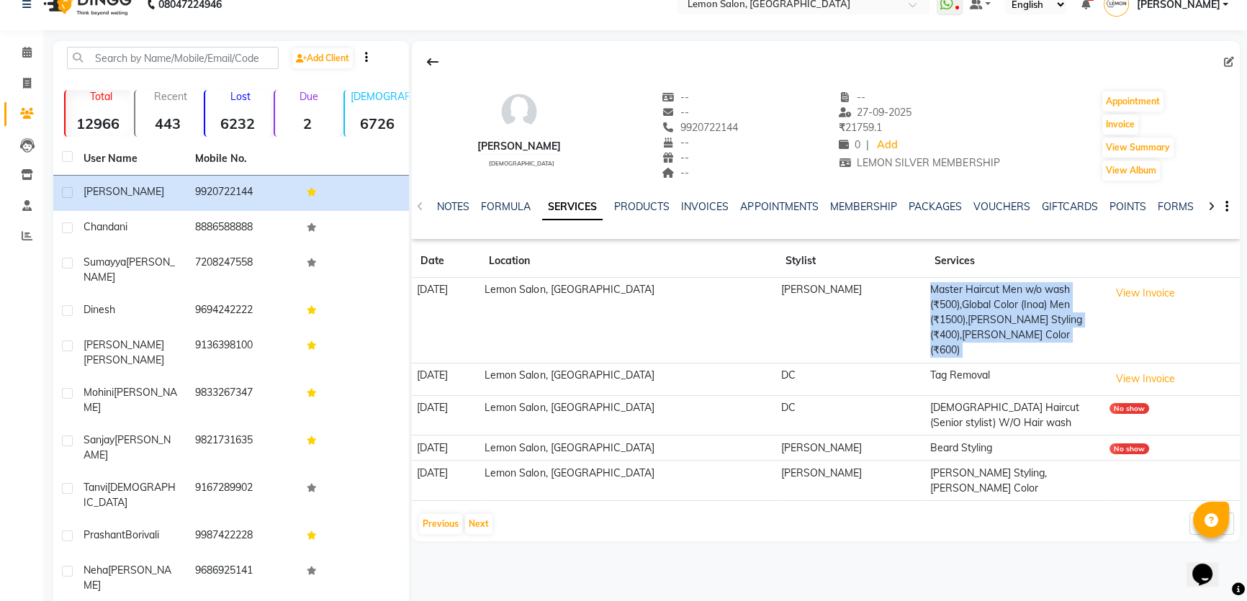
click at [931, 319] on td "Master Haircut Men w/o wash (₹500),Global Color (Inoa) Men (₹1500),[PERSON_NAME…" at bounding box center [1015, 321] width 179 height 86
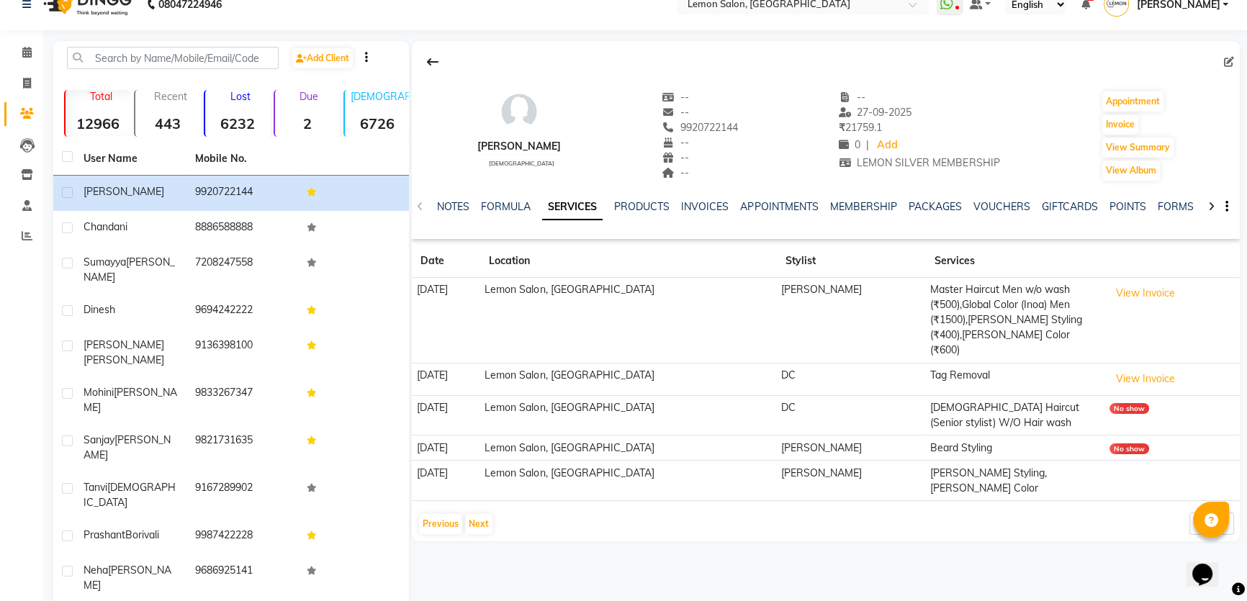
click at [783, 280] on td "[PERSON_NAME]" at bounding box center [850, 321] width 149 height 86
click at [786, 281] on td "[PERSON_NAME]" at bounding box center [850, 321] width 149 height 86
